Goal: Book appointment/travel/reservation

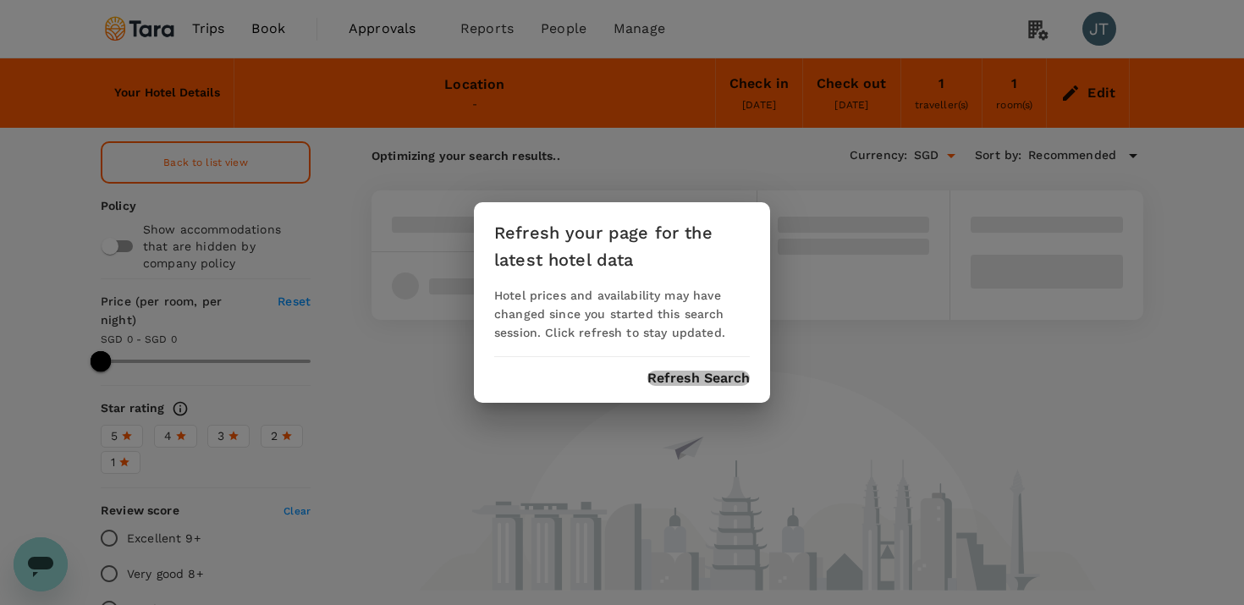
click at [670, 379] on button "Refresh Search" at bounding box center [698, 378] width 102 height 15
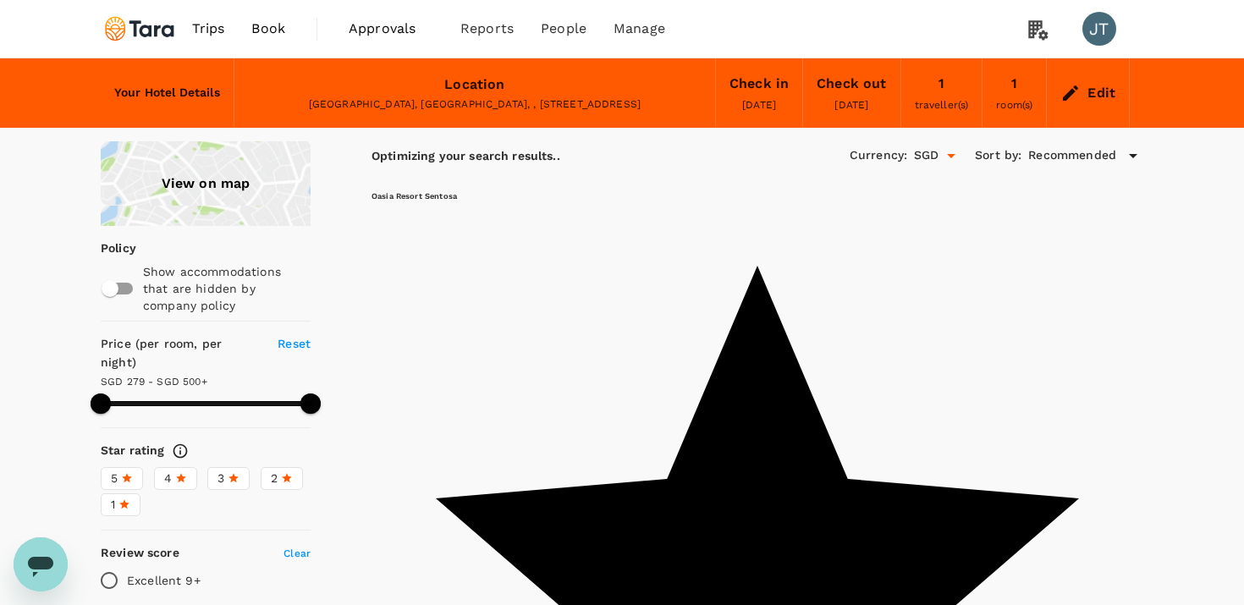
type input "499.85"
type input "278.92"
type input "499.92"
type input "230.92"
type input "499.92"
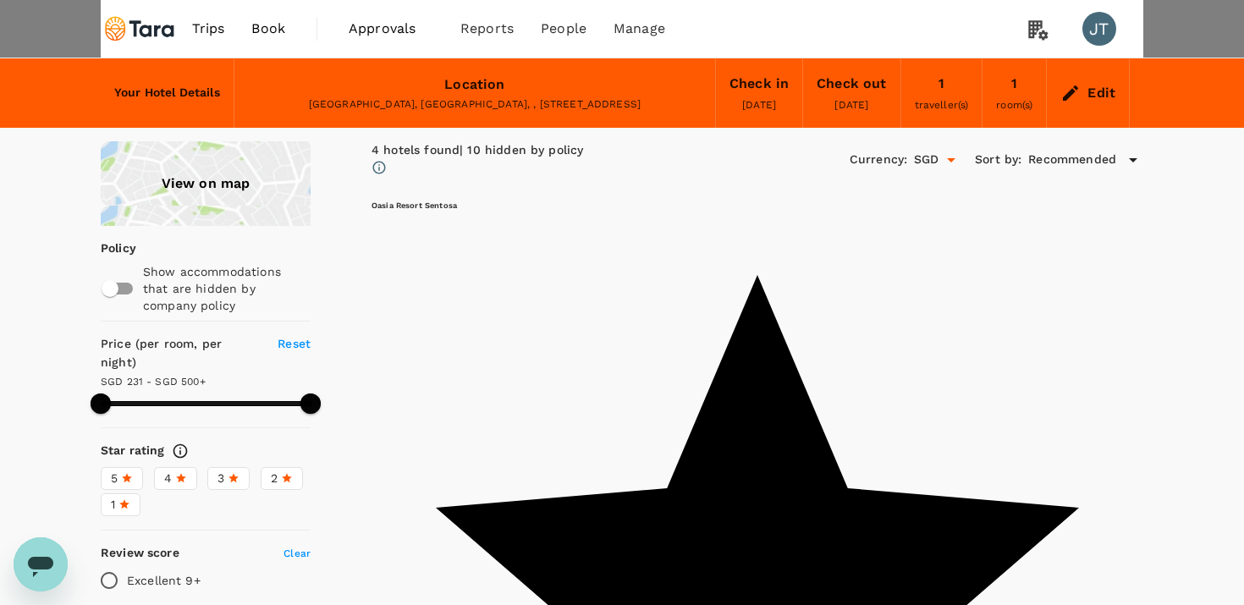
type input "65"
type input "98758011"
type input "jiaying.tay@taraclimate.org"
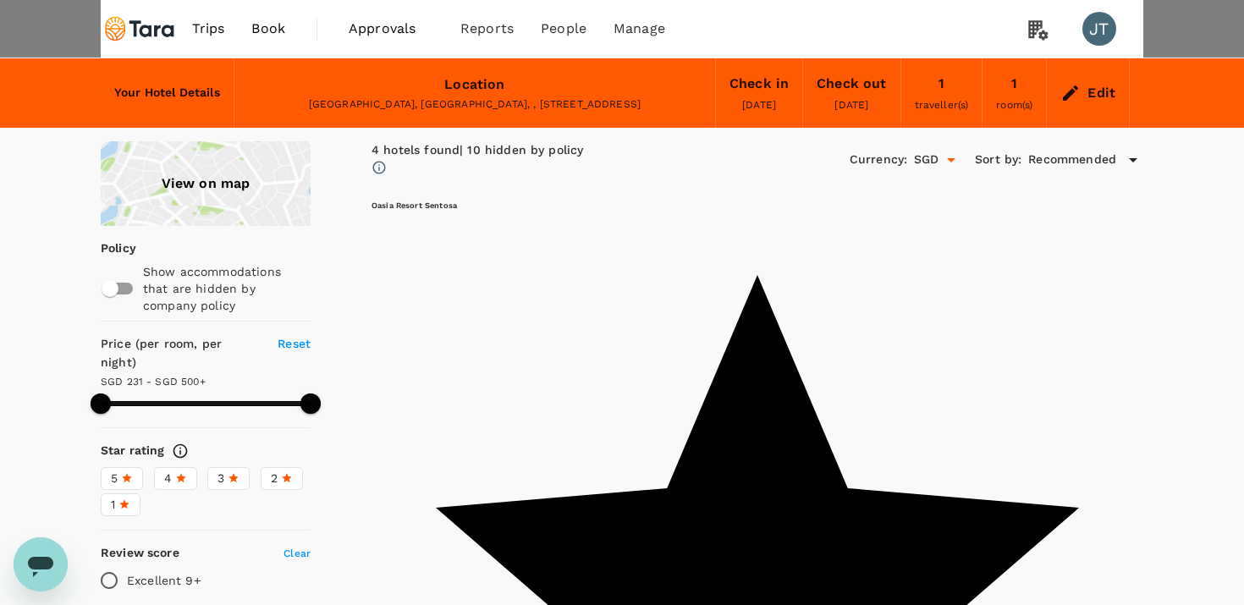
scroll to position [473, 0]
type input "320"
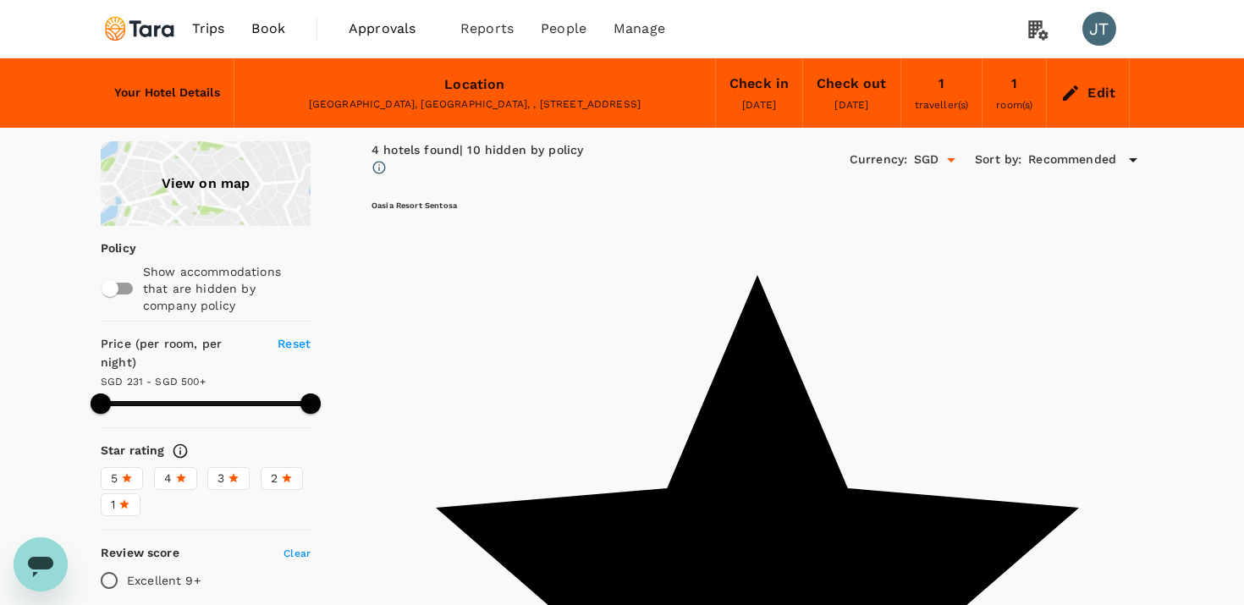
type input "499.92"
